Goal: Task Accomplishment & Management: Manage account settings

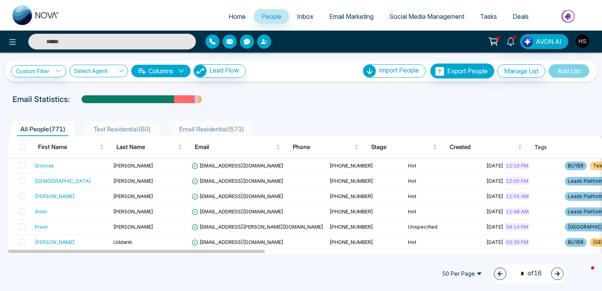
click at [251, 85] on div "Custom Filter Choose a filter Cancel Apply Select Agent Columns Lead Flow Impor…" at bounding box center [301, 153] width 602 height 201
click at [80, 44] on input "text" at bounding box center [112, 42] width 168 height 16
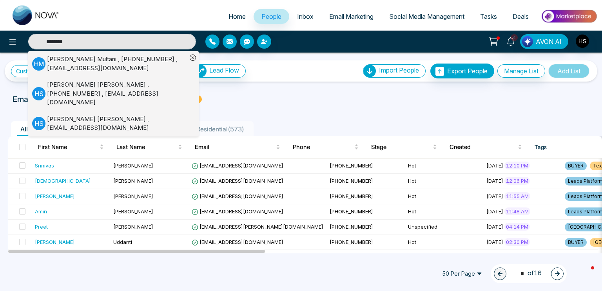
type input "********"
click at [89, 92] on div "[PERSON_NAME] , [PHONE_NUMBER] , [EMAIL_ADDRESS][DOMAIN_NAME]" at bounding box center [117, 93] width 140 height 27
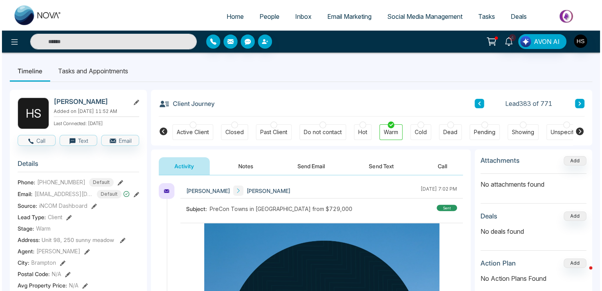
scroll to position [0, 174]
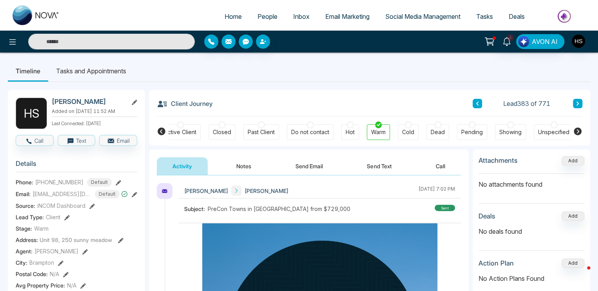
click at [405, 125] on div at bounding box center [408, 125] width 7 height 7
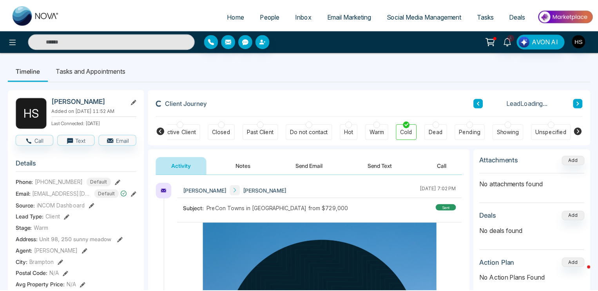
scroll to position [0, 174]
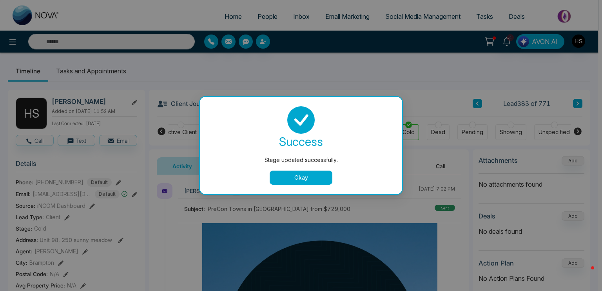
click at [307, 173] on button "Okay" at bounding box center [301, 177] width 63 height 14
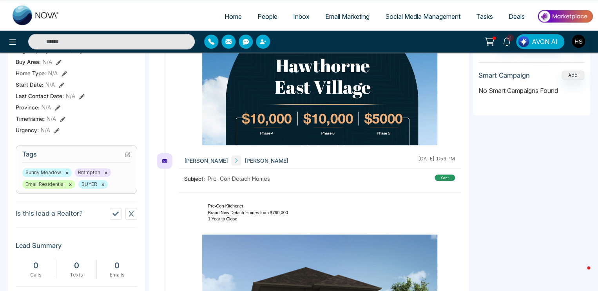
scroll to position [235, 0]
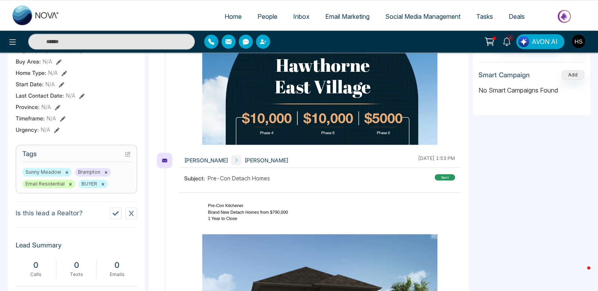
click at [127, 157] on icon at bounding box center [127, 153] width 5 height 5
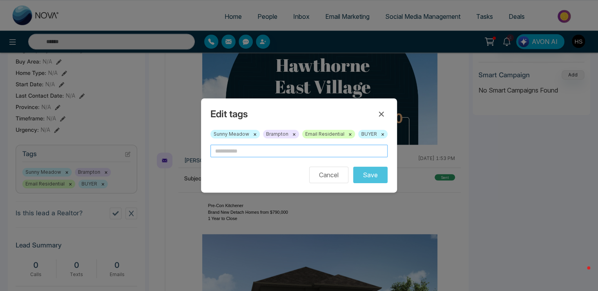
click at [215, 150] on input "text" at bounding box center [298, 151] width 177 height 13
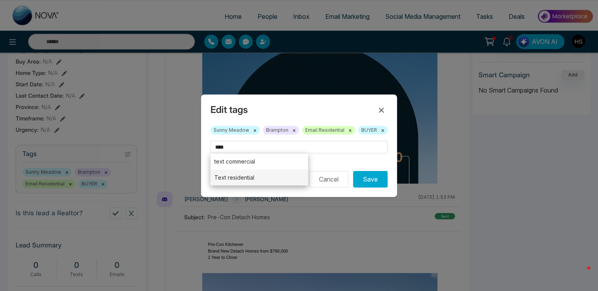
click at [239, 174] on li "Text residential" at bounding box center [259, 177] width 98 height 16
type input "**********"
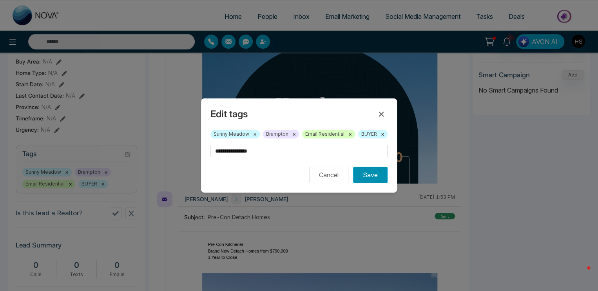
click at [371, 175] on button "Save" at bounding box center [370, 175] width 34 height 16
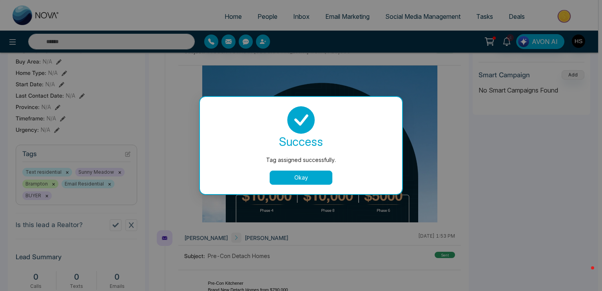
click at [321, 173] on button "Okay" at bounding box center [301, 177] width 63 height 14
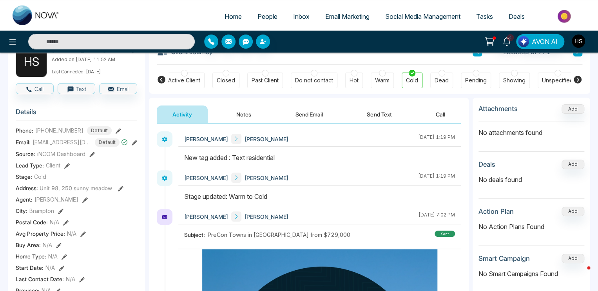
scroll to position [0, 0]
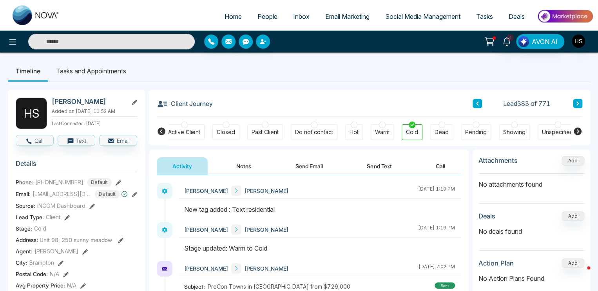
click at [234, 160] on button "Notes" at bounding box center [244, 166] width 46 height 18
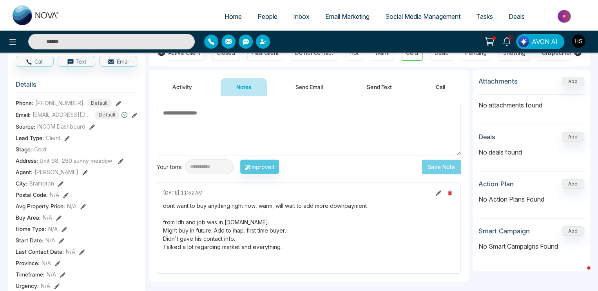
scroll to position [78, 0]
click at [436, 192] on icon at bounding box center [438, 193] width 5 height 5
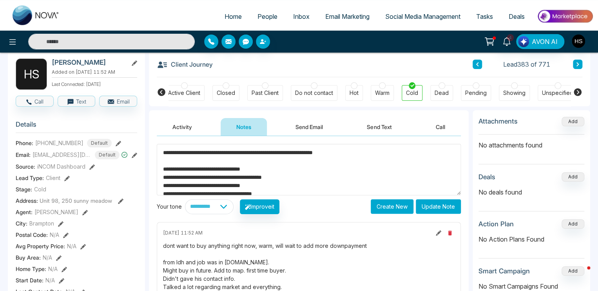
scroll to position [0, 0]
click at [247, 176] on textarea "**********" at bounding box center [309, 169] width 304 height 51
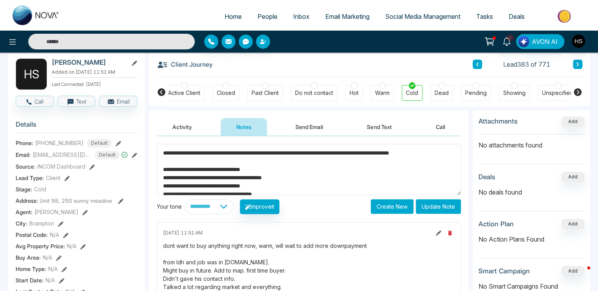
type textarea "**********"
click at [441, 205] on button "Update Note" at bounding box center [438, 206] width 45 height 15
